Goal: Check status

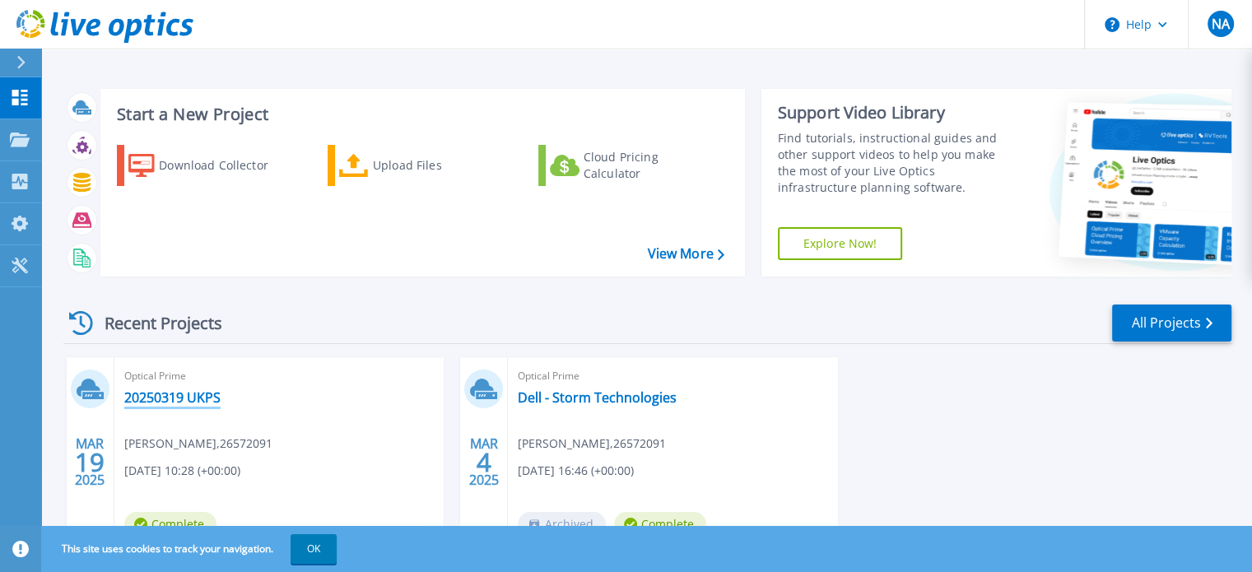
click at [198, 394] on link "20250319 UKPS" at bounding box center [172, 397] width 96 height 16
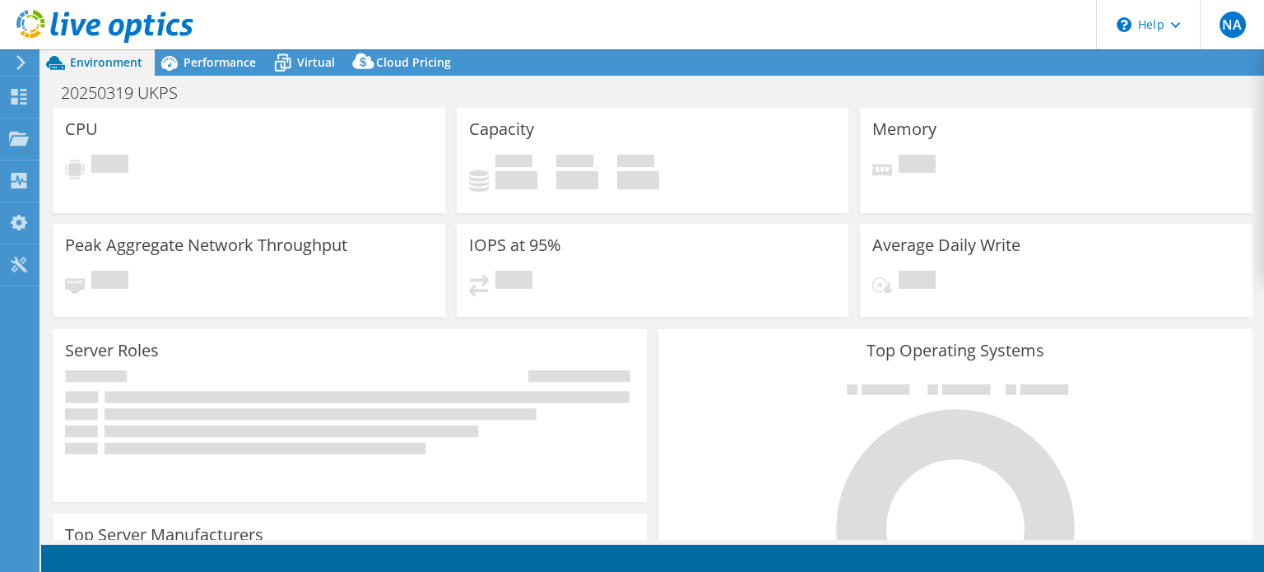
select select "EULondon"
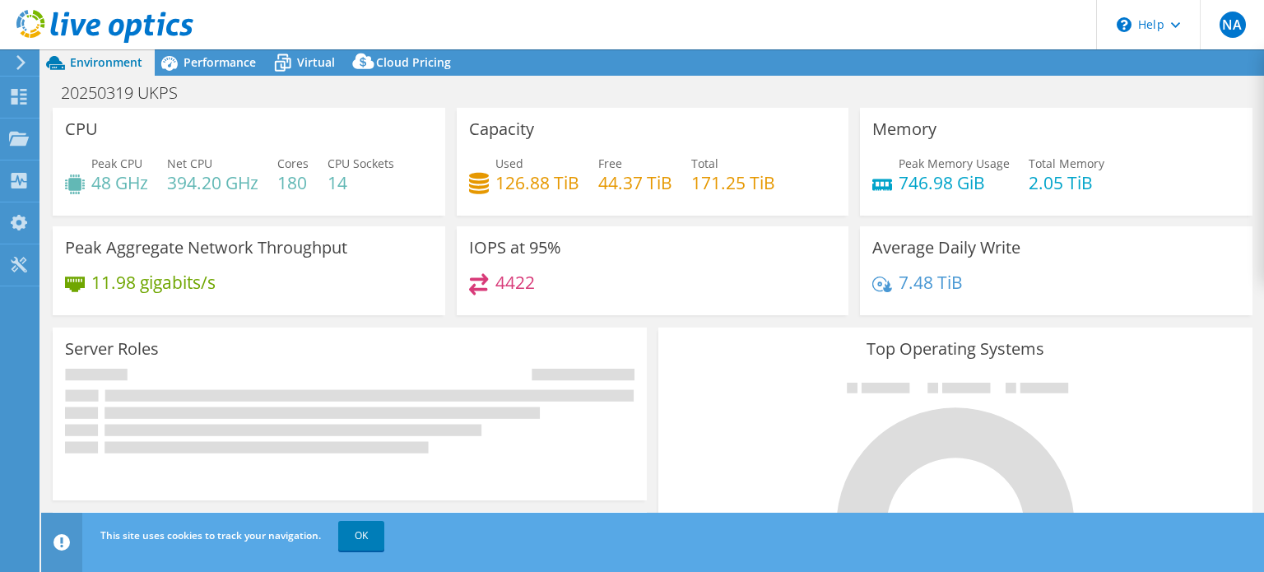
select select "EULondon"
select select "GBP"
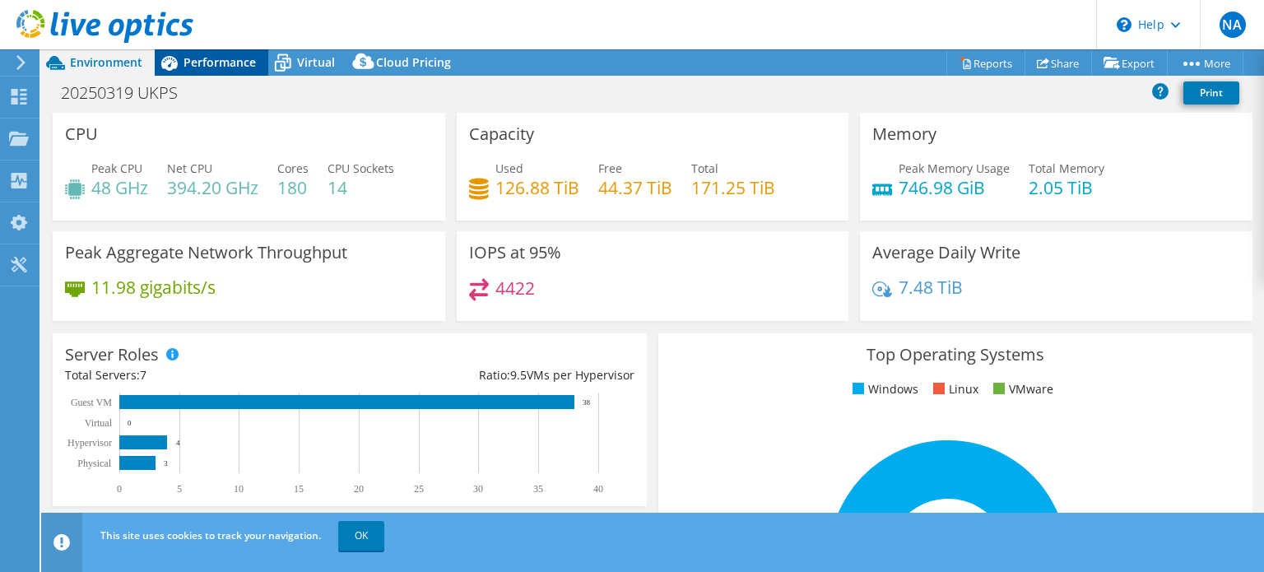
click at [217, 61] on span "Performance" at bounding box center [220, 62] width 72 height 16
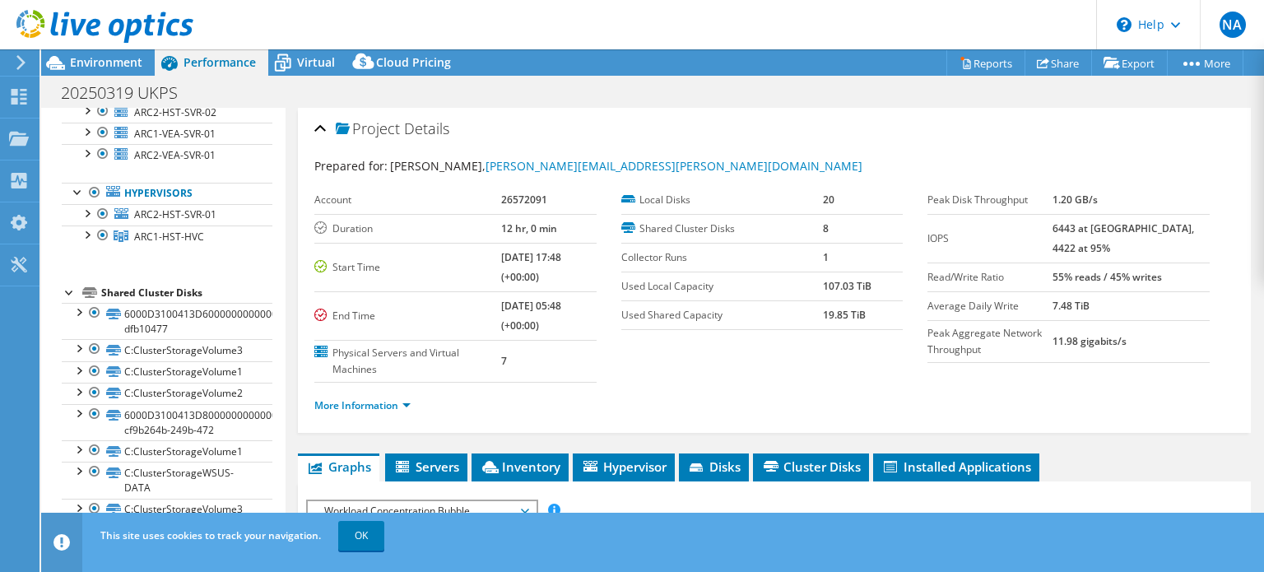
scroll to position [138, 0]
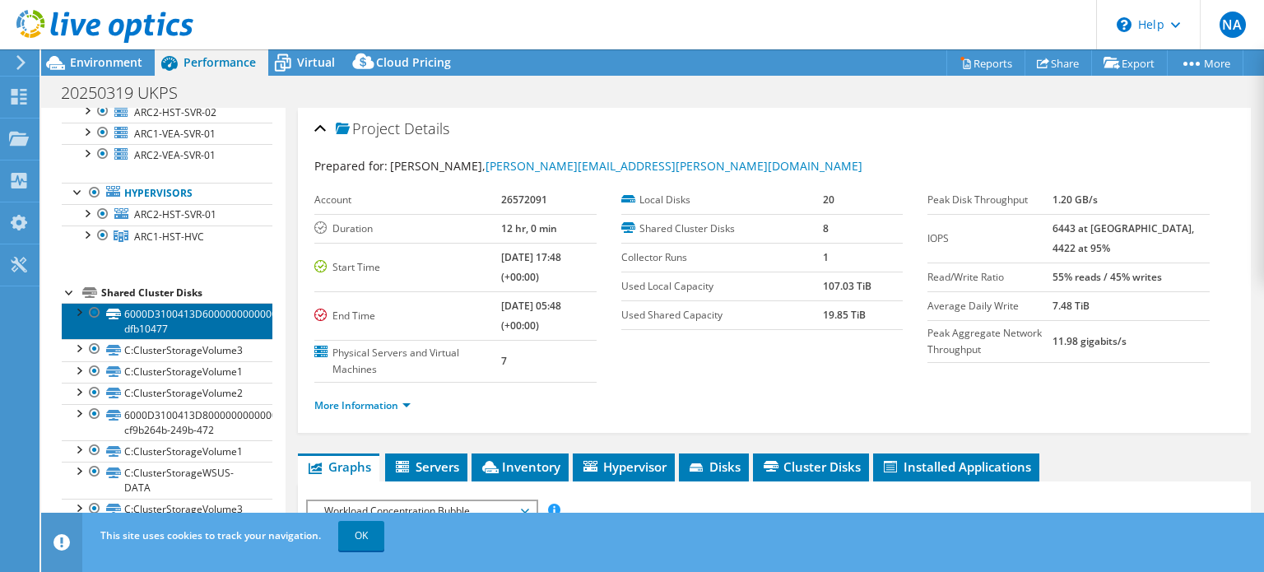
click at [167, 317] on link "6000D3100413D6000000000000000003-dfb10477" at bounding box center [167, 321] width 211 height 36
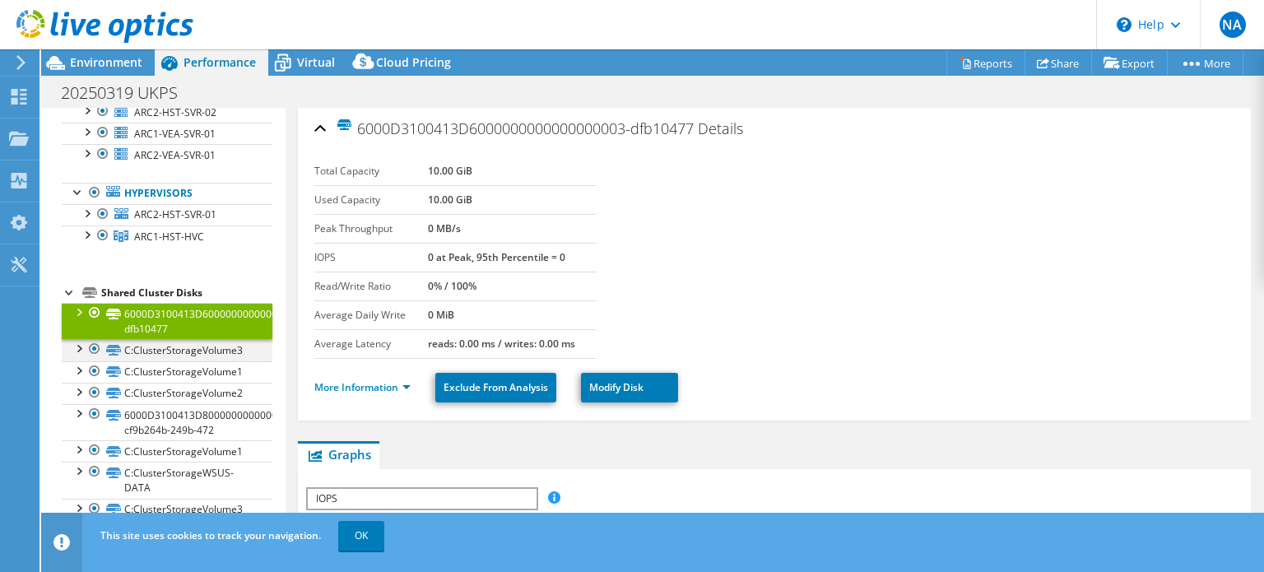
click at [77, 349] on div at bounding box center [78, 347] width 16 height 16
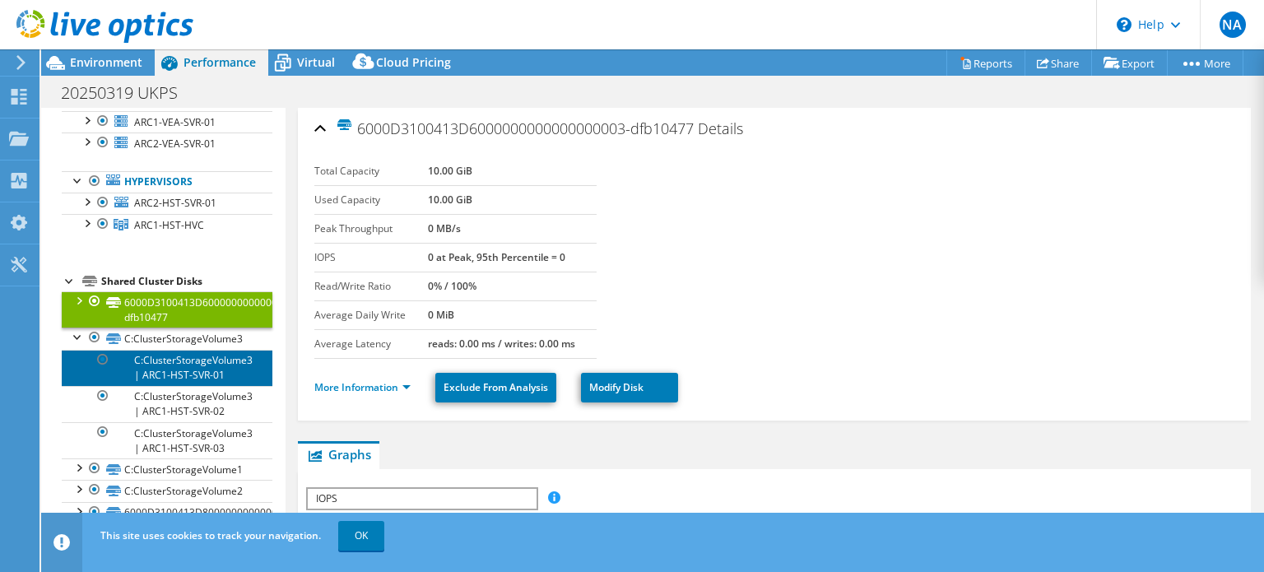
click at [166, 374] on link "C:ClusterStorageVolume3 | ARC1-HST-SVR-01" at bounding box center [167, 368] width 211 height 36
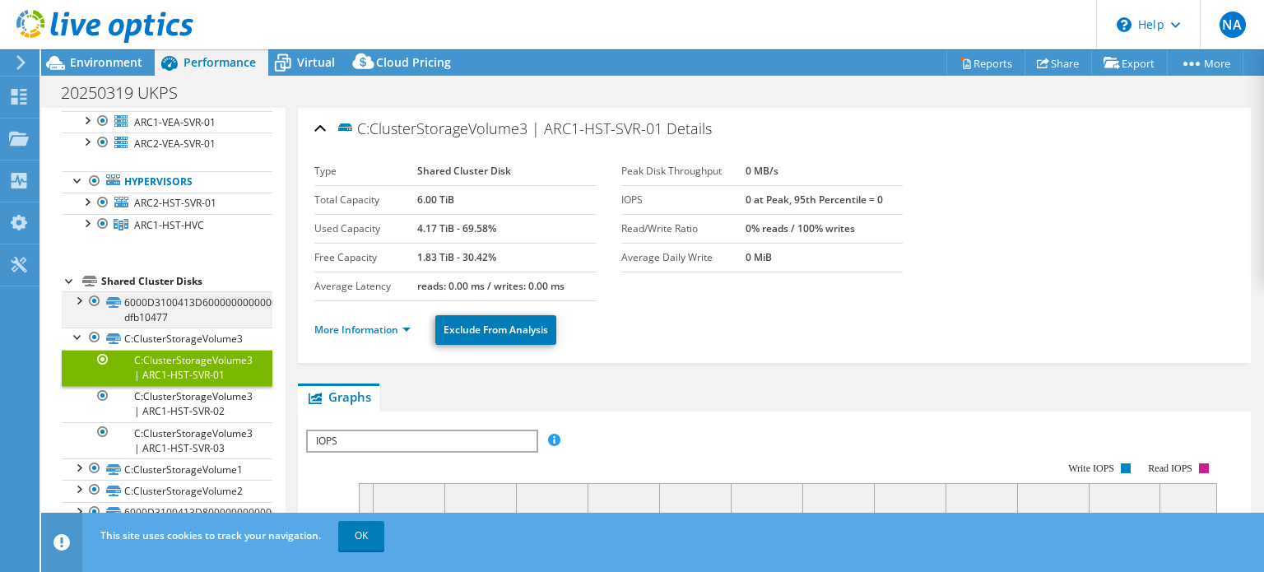
click at [79, 308] on div at bounding box center [78, 299] width 16 height 16
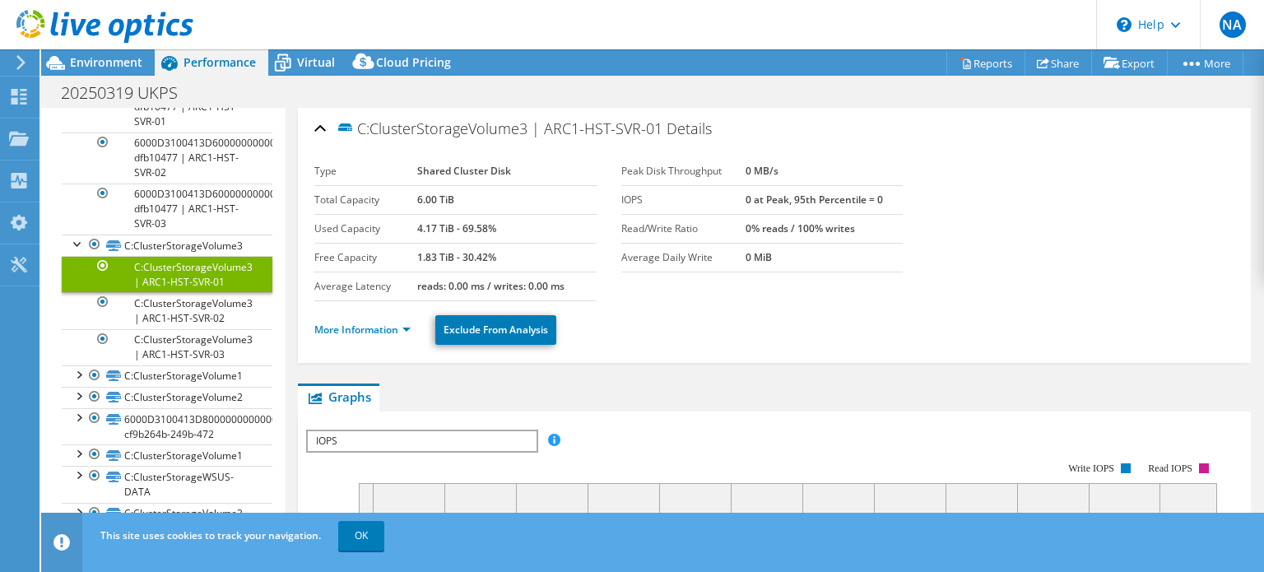
scroll to position [400, 0]
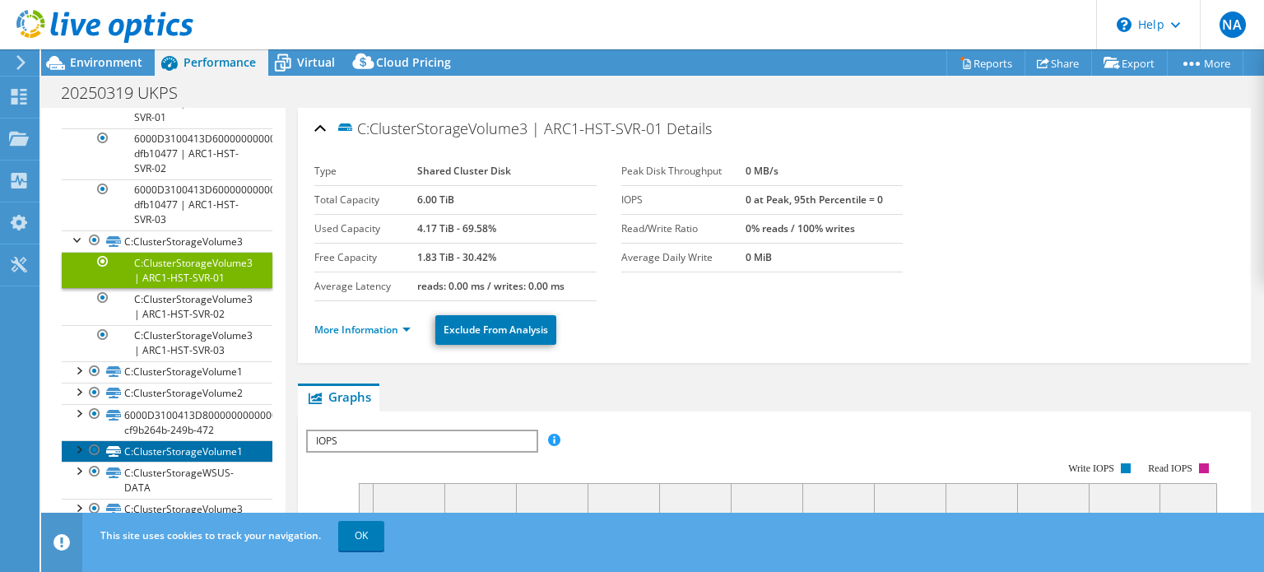
click at [207, 444] on link "C:ClusterStorageVolume1" at bounding box center [167, 450] width 211 height 21
